Goal: Book appointment/travel/reservation

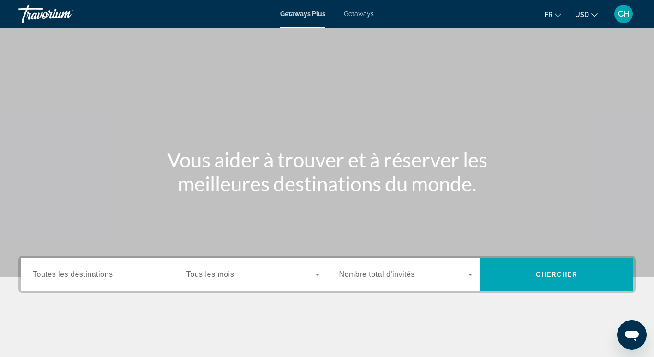
click at [583, 11] on button "USD USD ($) MXN (Mex$) CAD (Can$) GBP (£) EUR (€) AUD (A$) NZD (NZ$) CNY (CN¥)" at bounding box center [586, 14] width 23 height 13
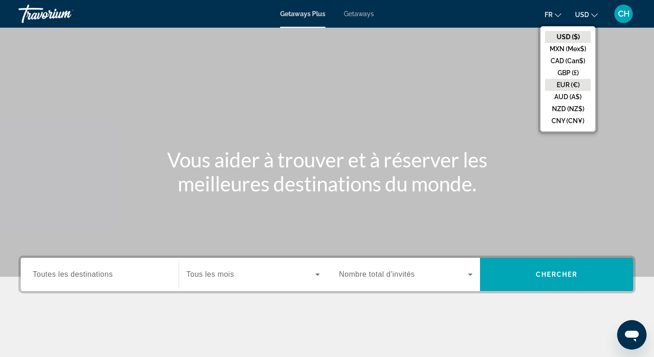
click at [566, 83] on button "EUR (€)" at bounding box center [568, 85] width 46 height 12
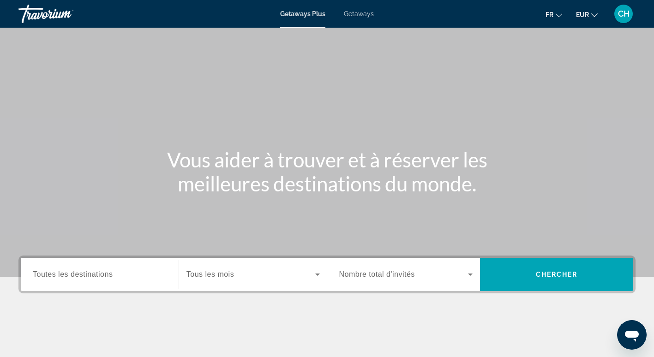
click at [359, 8] on div "Getaways Plus Getaways fr English Español Français Italiano Português русский E…" at bounding box center [327, 14] width 654 height 24
click at [358, 13] on span "Getaways" at bounding box center [359, 13] width 30 height 7
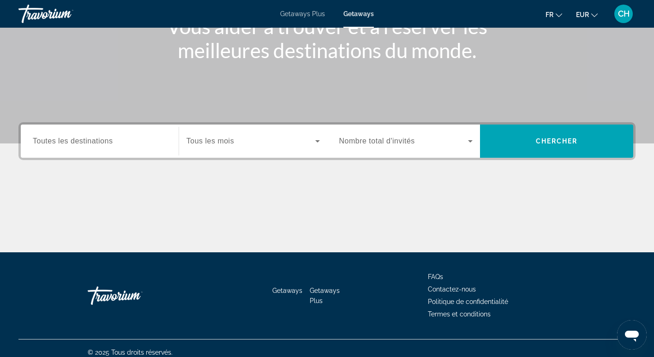
scroll to position [138, 0]
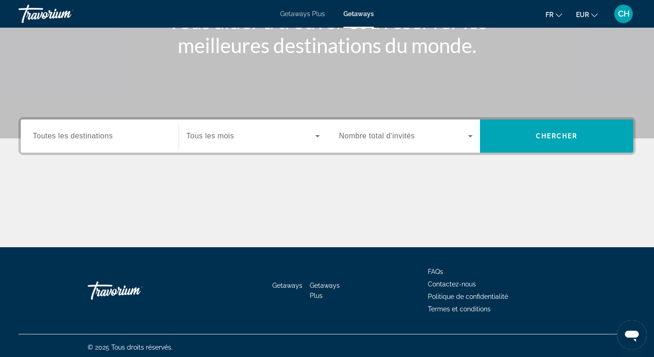
click at [93, 137] on span "Toutes les destinations" at bounding box center [73, 136] width 80 height 8
click at [93, 137] on input "Destination Toutes les destinations" at bounding box center [100, 136] width 134 height 11
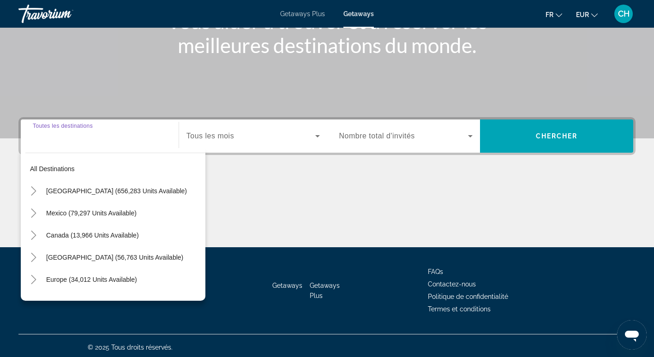
scroll to position [142, 0]
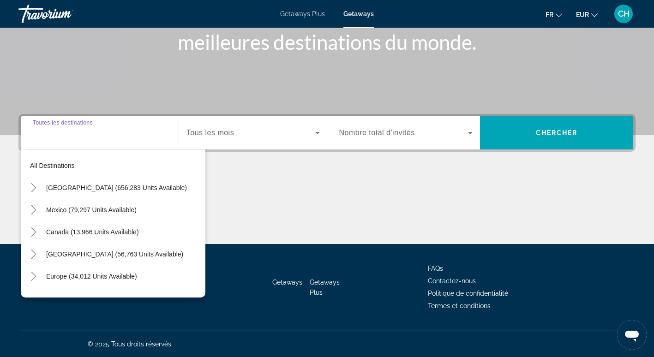
click at [79, 254] on span "[GEOGRAPHIC_DATA] (56,763 units available)" at bounding box center [114, 254] width 137 height 7
type input "**********"
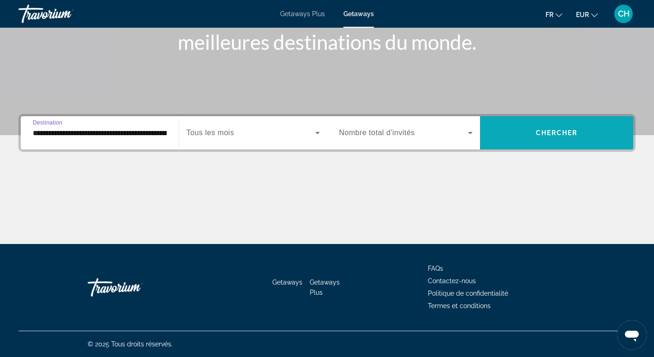
click at [557, 138] on span "Search widget" at bounding box center [556, 133] width 153 height 22
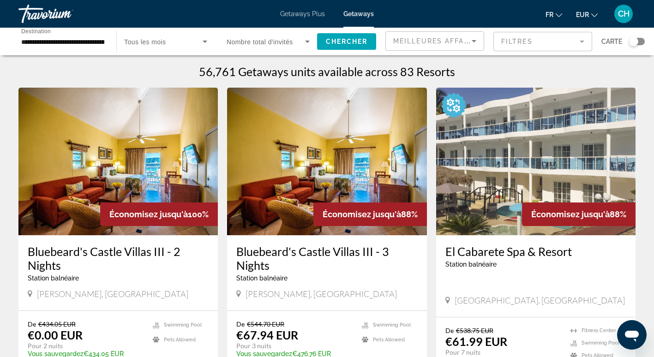
click at [522, 30] on app-map-search-filters "Meilleures affaires Filtres Carte" at bounding box center [514, 42] width 259 height 28
click at [521, 47] on mat-form-field "Filtres" at bounding box center [542, 41] width 99 height 19
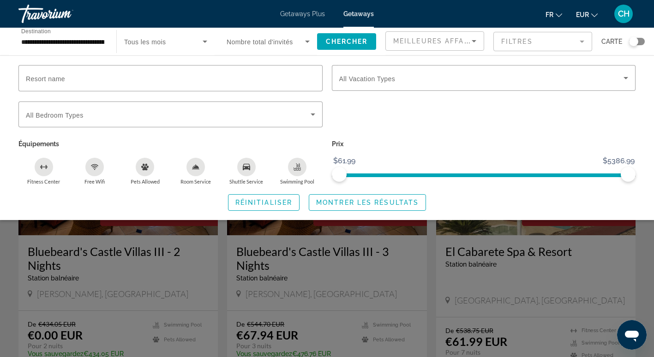
click at [193, 170] on div "Room Service" at bounding box center [195, 167] width 18 height 18
click at [195, 170] on div "Room Service" at bounding box center [195, 167] width 18 height 18
click at [413, 40] on span "Meilleures affaires" at bounding box center [437, 40] width 89 height 7
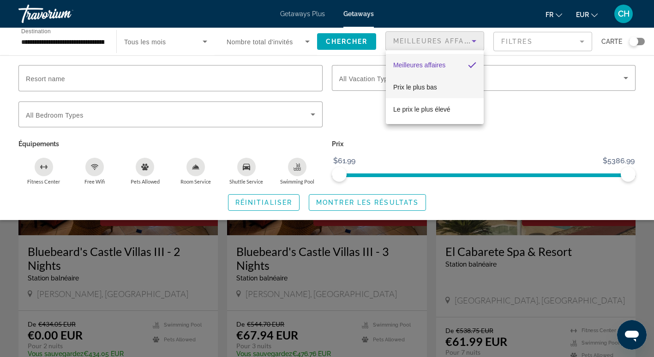
click at [417, 91] on span "Prix ​​le plus bas" at bounding box center [415, 87] width 44 height 11
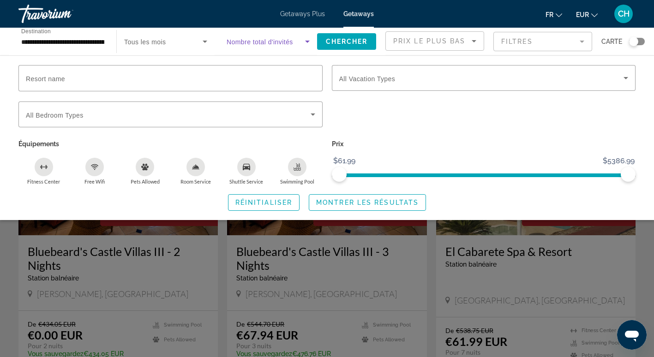
click at [295, 45] on span "Search widget" at bounding box center [266, 41] width 78 height 11
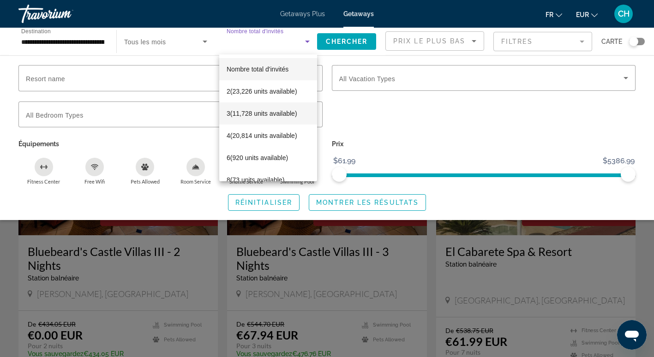
click at [263, 112] on span "3 (11,728 units available)" at bounding box center [262, 113] width 71 height 11
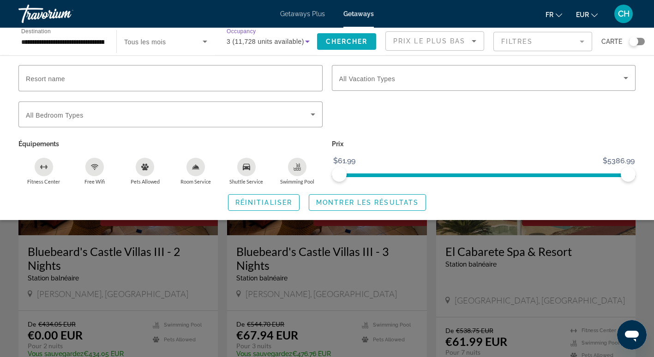
click at [352, 44] on span "Chercher" at bounding box center [347, 41] width 42 height 7
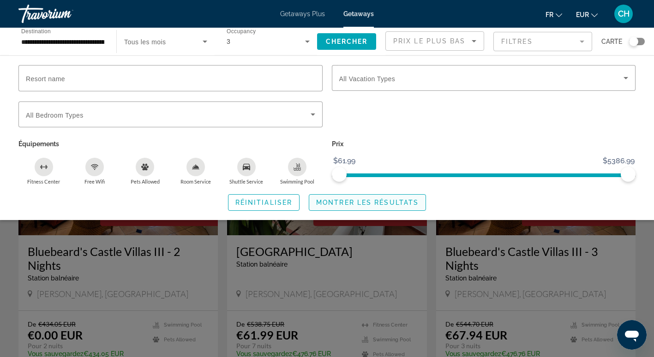
click at [378, 204] on span "Montrer les résultats" at bounding box center [367, 202] width 102 height 7
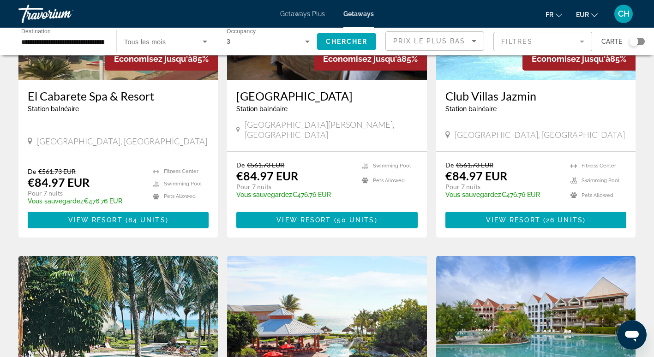
scroll to position [564, 0]
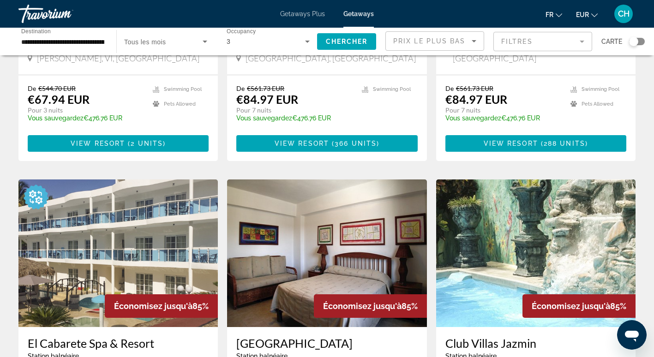
click at [164, 43] on span "Tous les mois" at bounding box center [145, 41] width 42 height 7
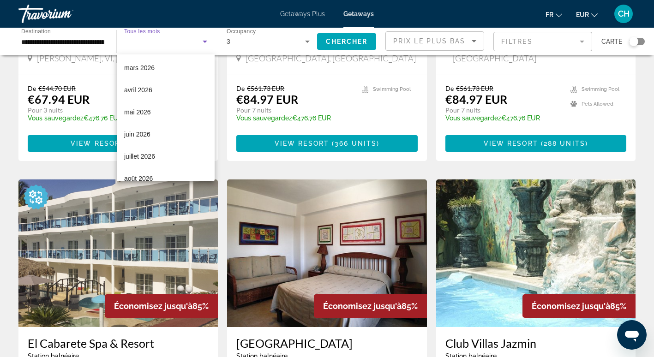
scroll to position [138, 0]
click at [154, 151] on span "juillet 2026" at bounding box center [139, 152] width 31 height 11
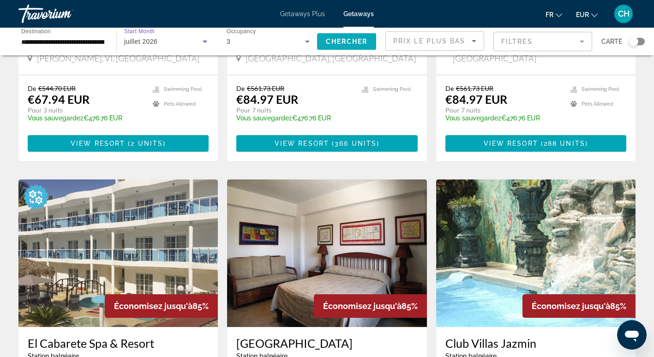
click at [350, 44] on span "Chercher" at bounding box center [347, 41] width 42 height 7
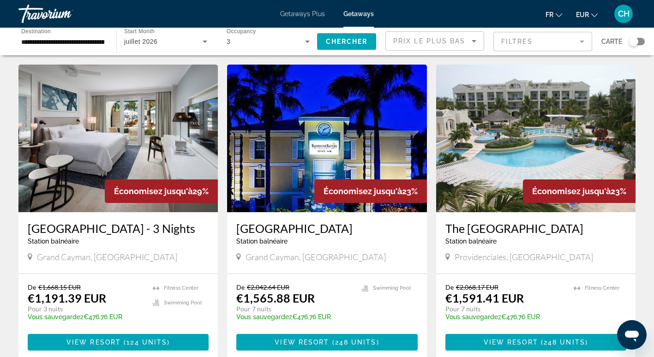
scroll to position [1015, 0]
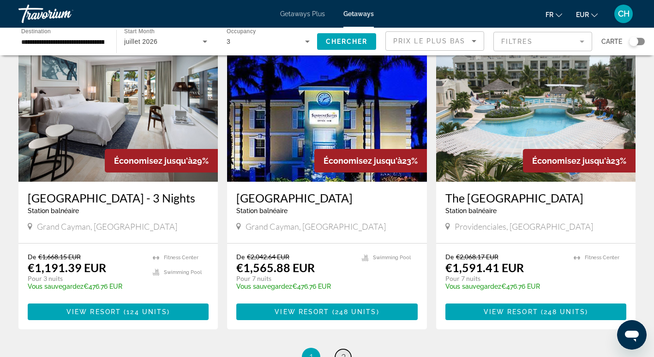
click at [340, 349] on link "page 2" at bounding box center [343, 357] width 16 height 16
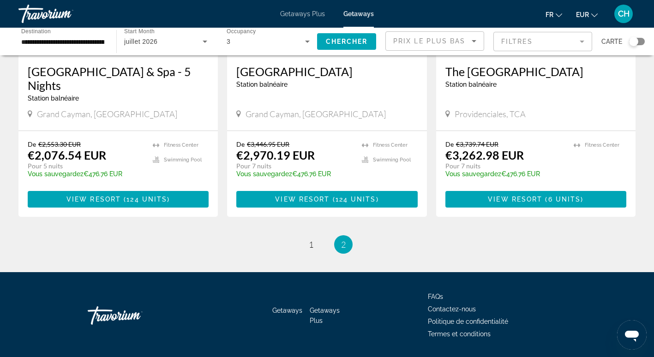
scroll to position [185, 0]
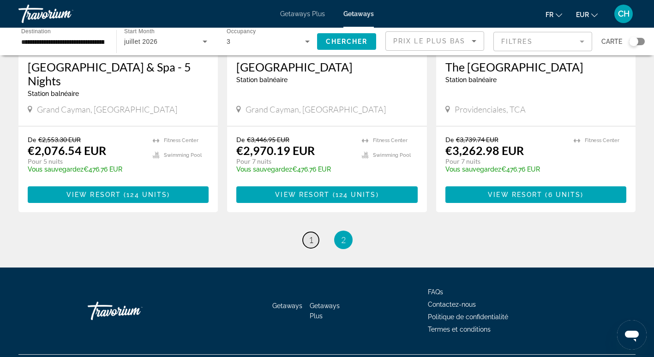
click at [310, 240] on span "1" at bounding box center [311, 240] width 5 height 10
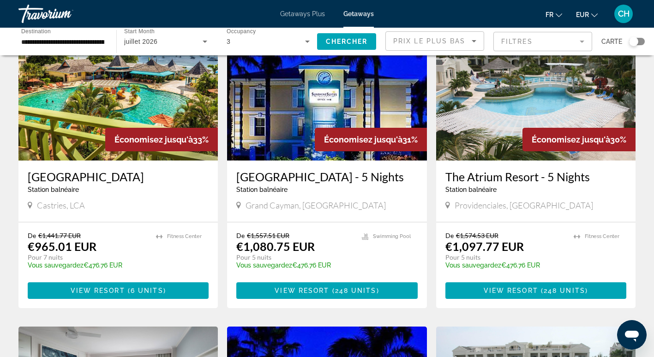
scroll to position [785, 0]
